Goal: Find specific page/section: Find specific page/section

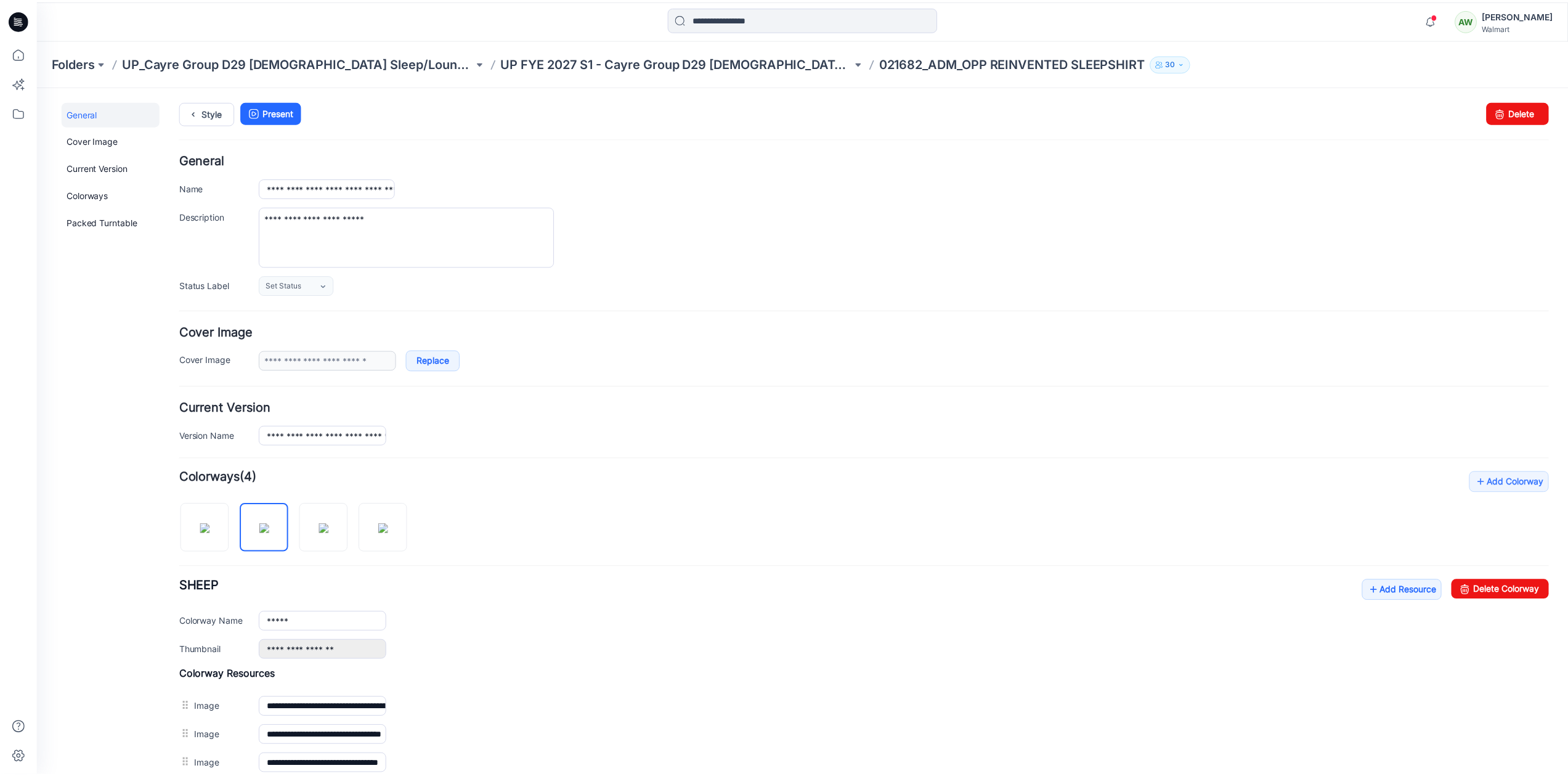
scroll to position [174, 0]
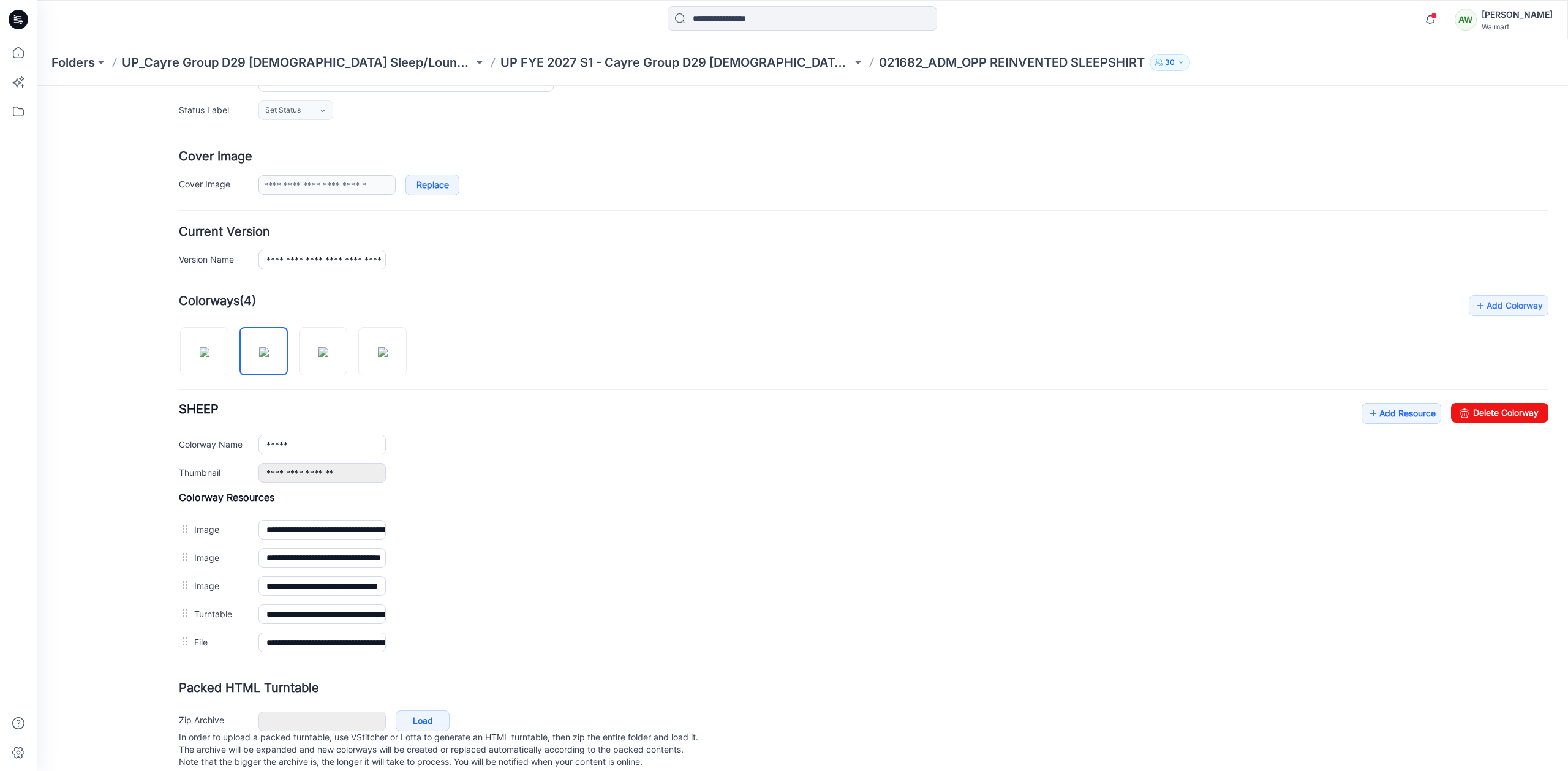
click at [272, 64] on p "UP_Cayre Group D29 [DEMOGRAPHIC_DATA] Sleep/Loungewear" at bounding box center [297, 62] width 351 height 17
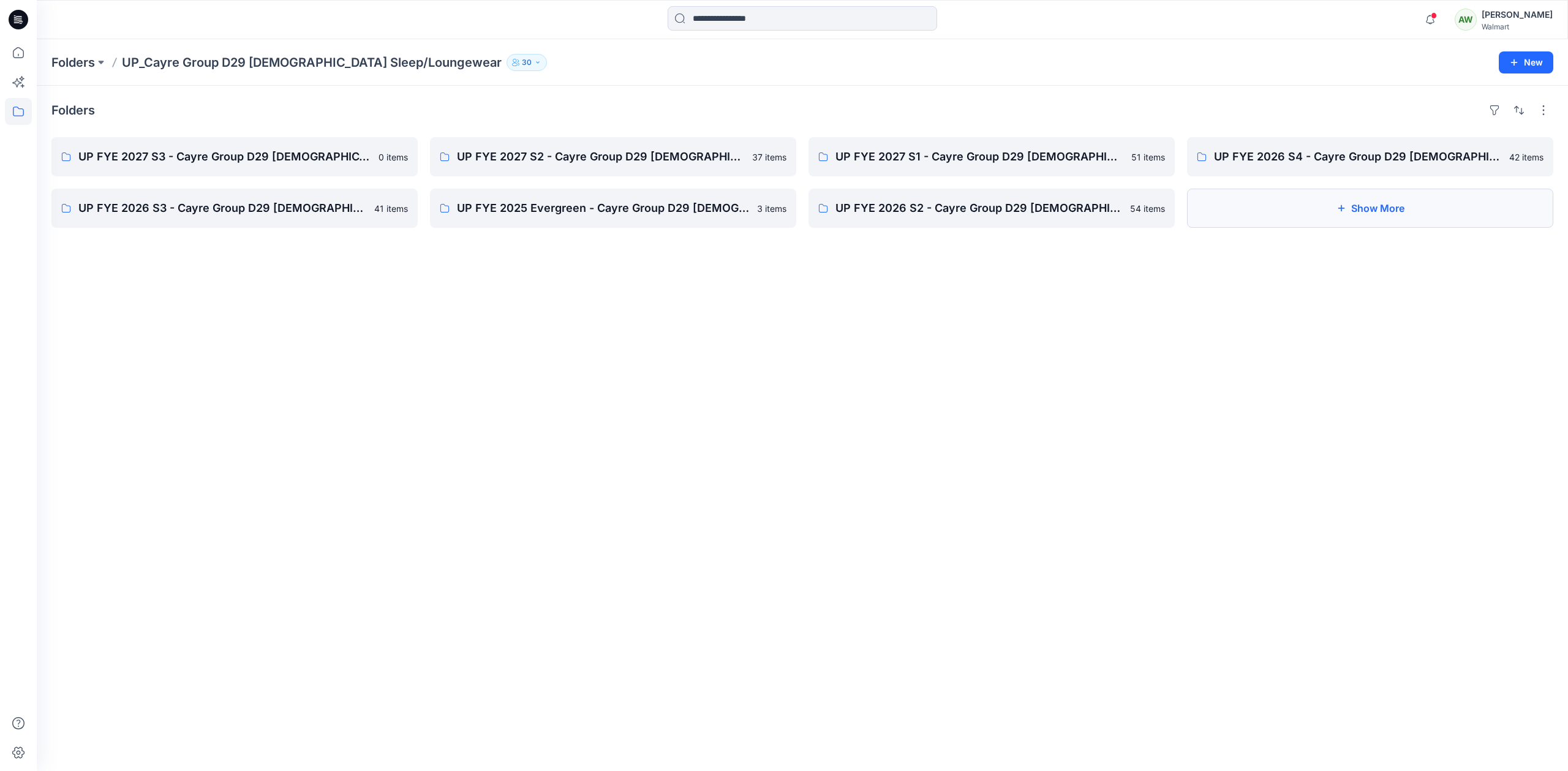
click at [1354, 206] on button "Show More" at bounding box center [1370, 208] width 366 height 39
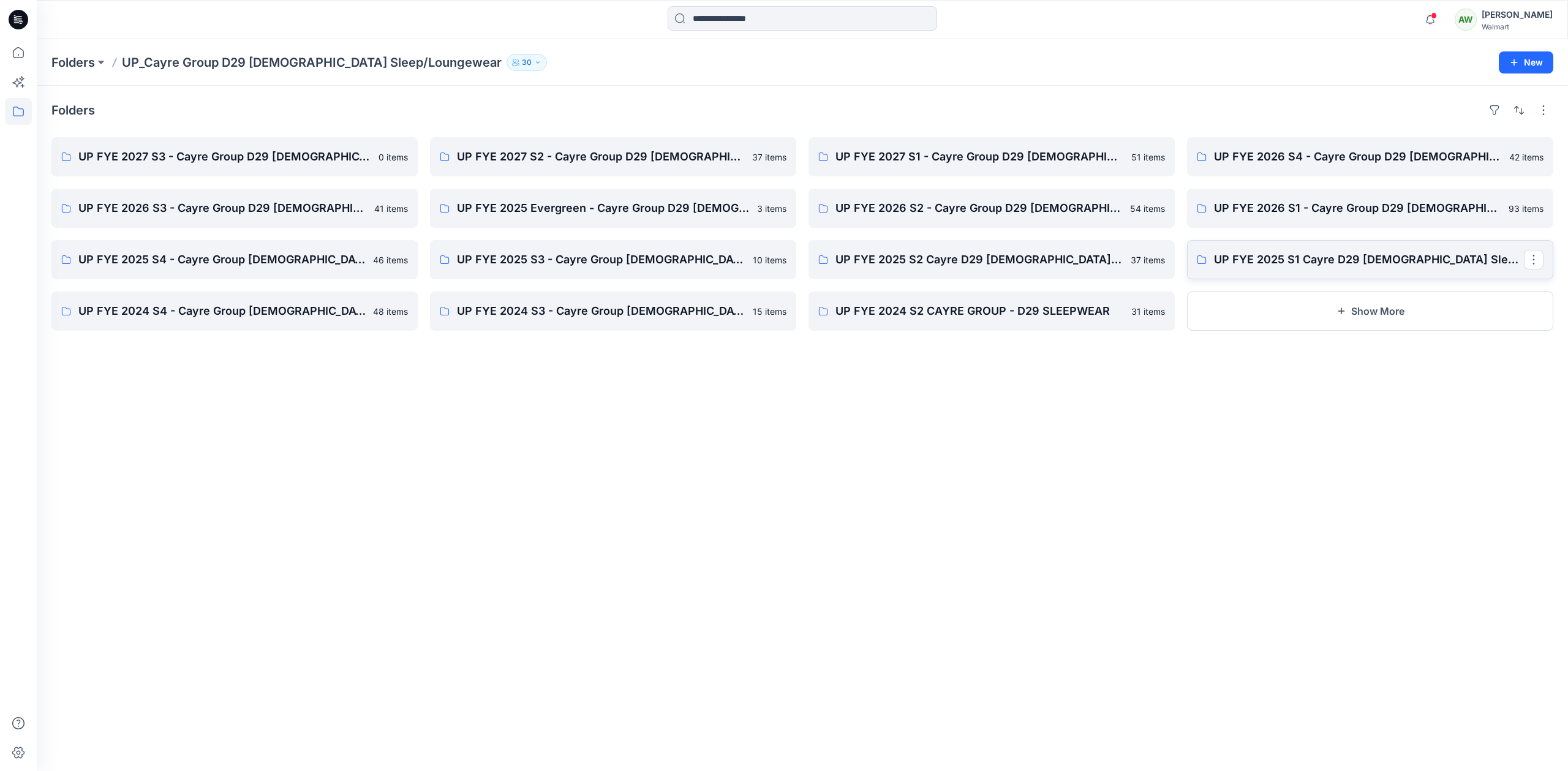
click at [1313, 257] on p "UP FYE 2025 S1 Cayre D29 [DEMOGRAPHIC_DATA] Sleepwear" at bounding box center [1369, 259] width 310 height 17
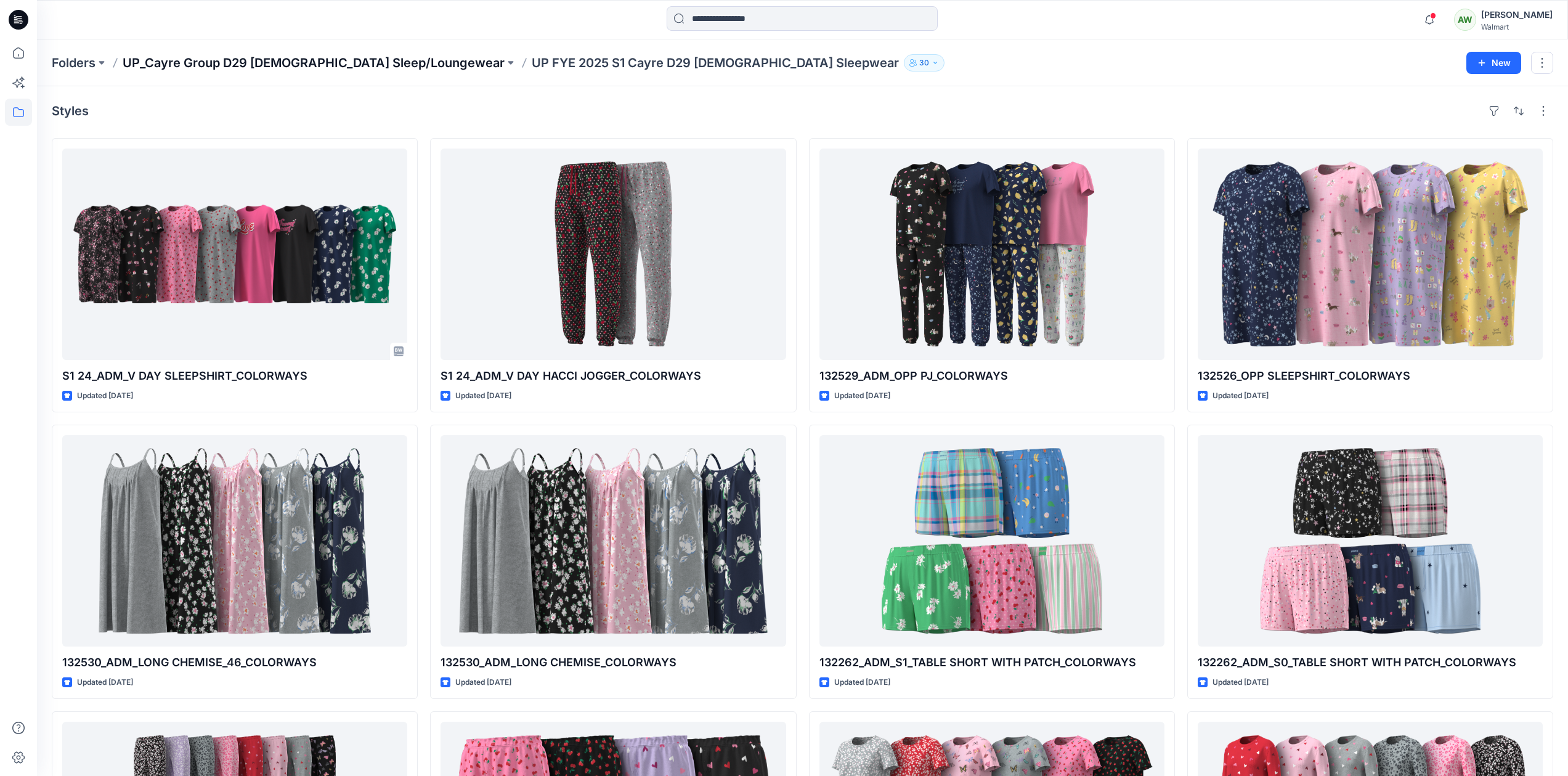
click at [257, 60] on p "UP_Cayre Group D29 [DEMOGRAPHIC_DATA] Sleep/Loungewear" at bounding box center [314, 63] width 382 height 17
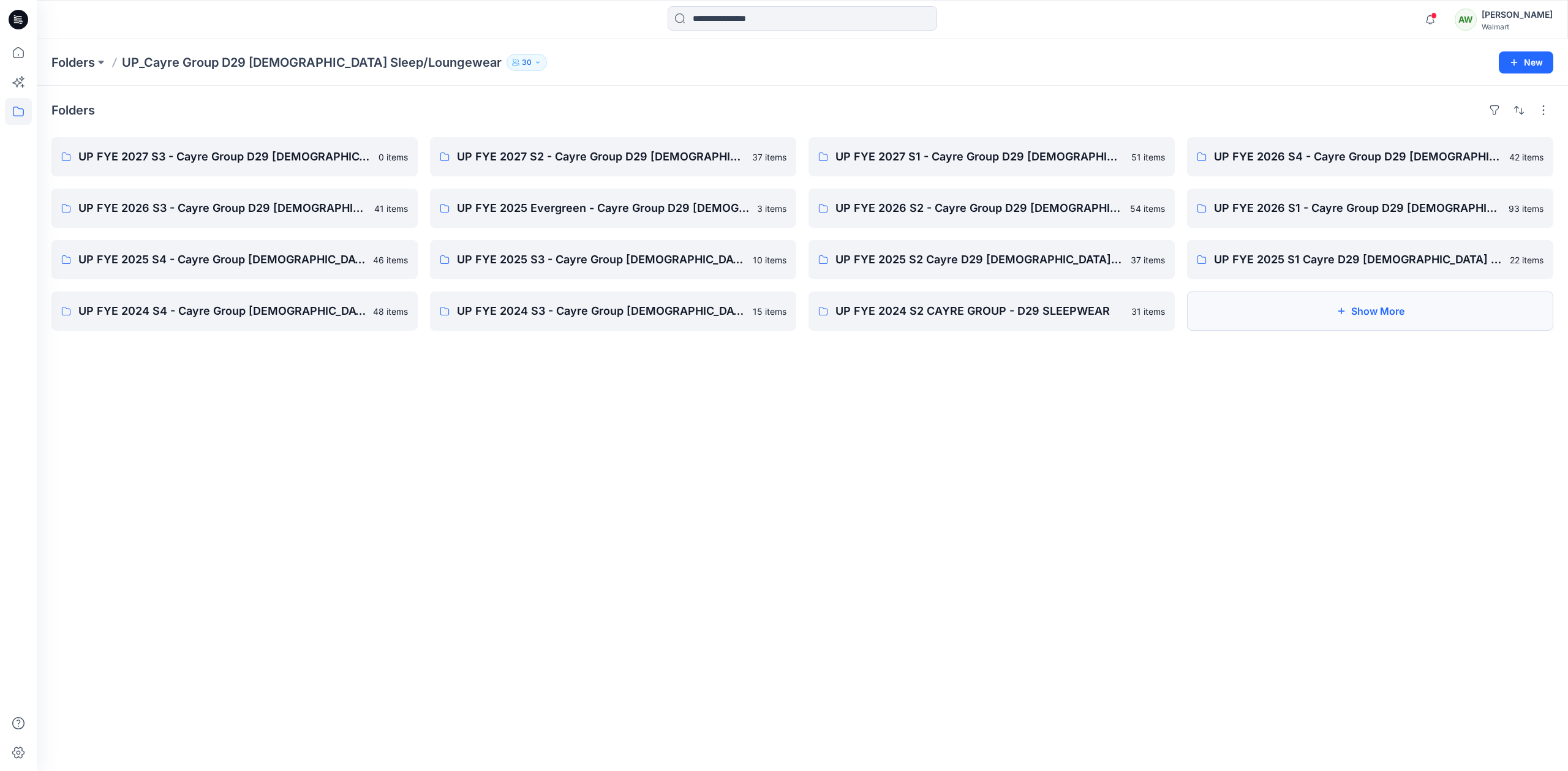
click at [1397, 314] on button "Show More" at bounding box center [1370, 311] width 366 height 39
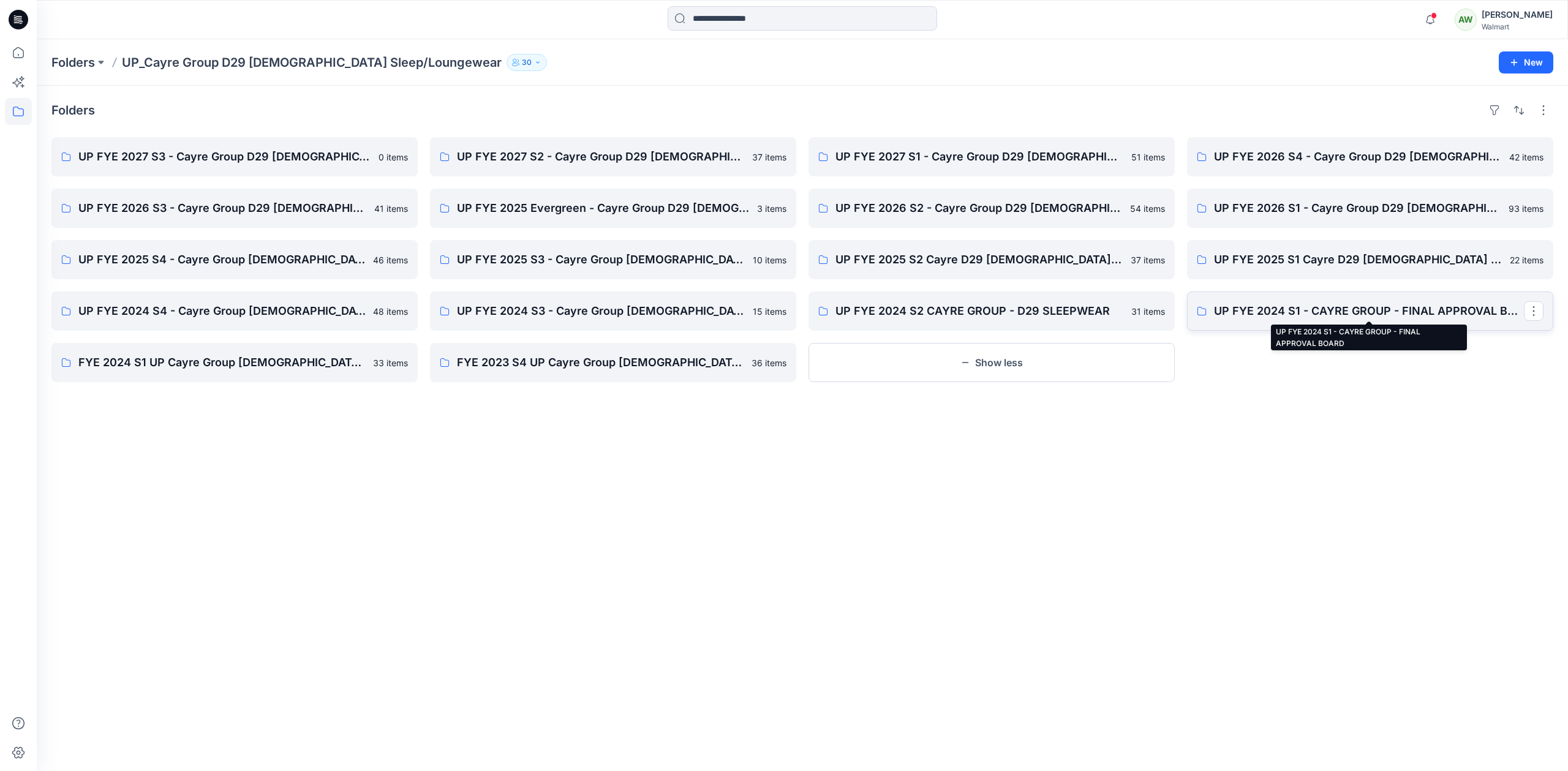
click at [1327, 309] on p "UP FYE 2024 S1 - CAYRE GROUP - FINAL APPROVAL BOARD" at bounding box center [1369, 311] width 310 height 17
